Goal: Check status

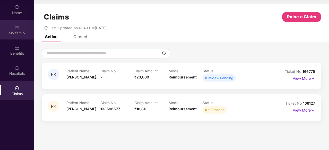
scroll to position [29, 0]
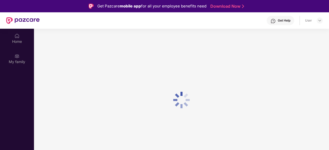
scroll to position [29, 0]
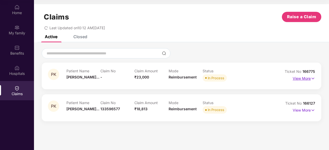
click at [300, 79] on p "View More" at bounding box center [303, 78] width 22 height 7
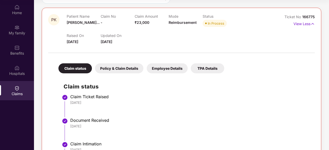
scroll to position [55, 0]
click at [126, 71] on div "Policy & Claim Details" at bounding box center [119, 69] width 48 height 10
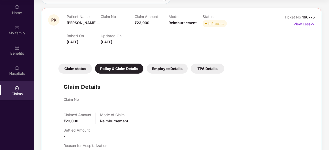
click at [171, 69] on div "Employee Details" at bounding box center [167, 69] width 41 height 10
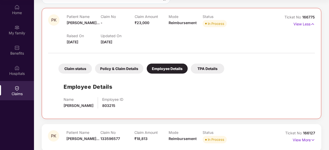
click at [204, 68] on div "TPA Details" at bounding box center [207, 69] width 33 height 10
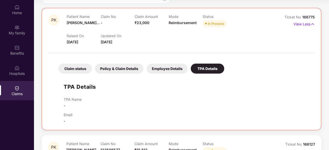
click at [80, 71] on div "Claim status" at bounding box center [74, 69] width 33 height 10
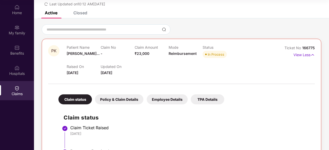
scroll to position [17, 0]
